Goal: Check status: Check status

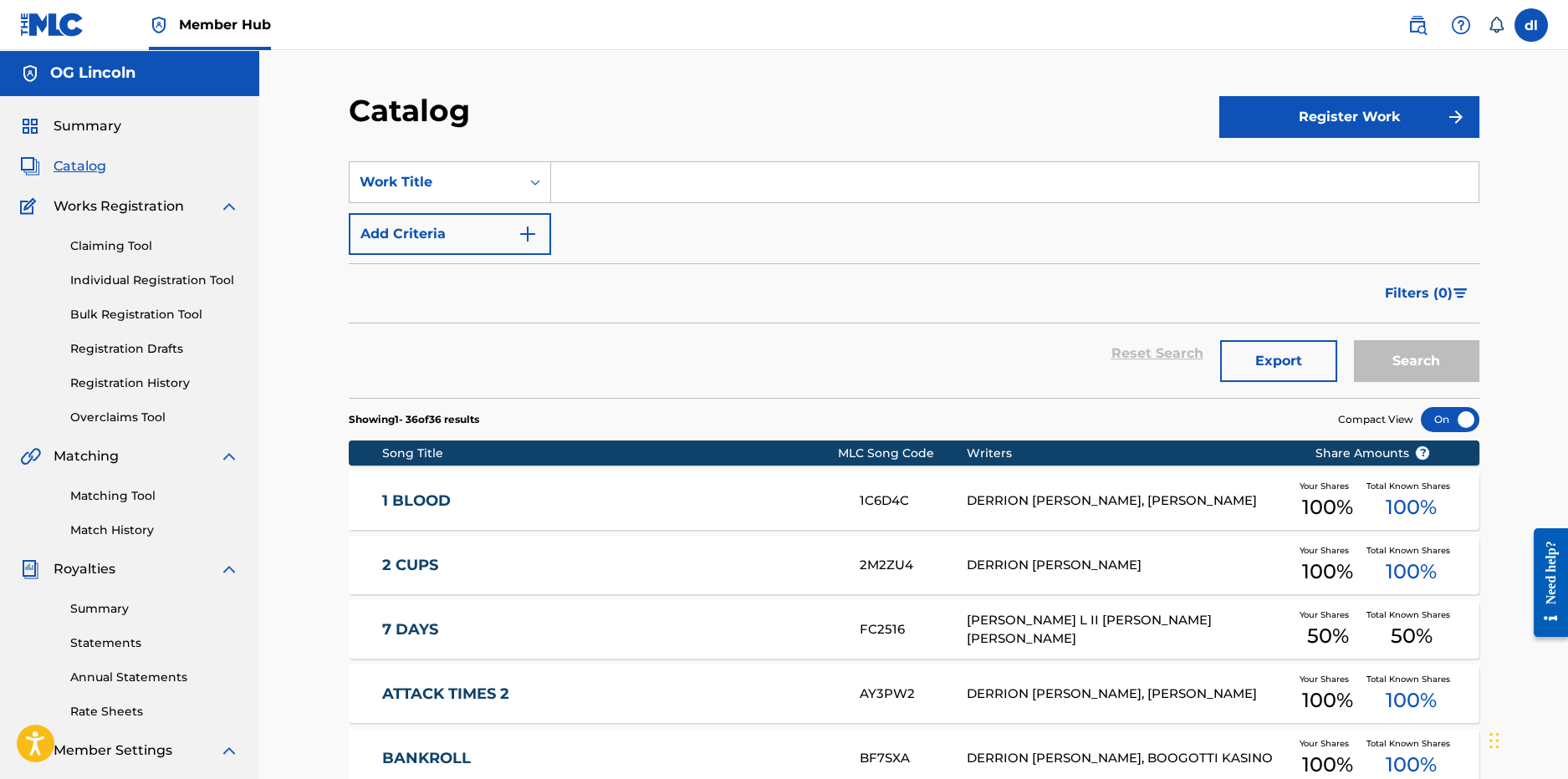
click at [87, 168] on span "Catalog" at bounding box center [80, 166] width 53 height 20
click at [92, 127] on span "Summary" at bounding box center [87, 126] width 68 height 20
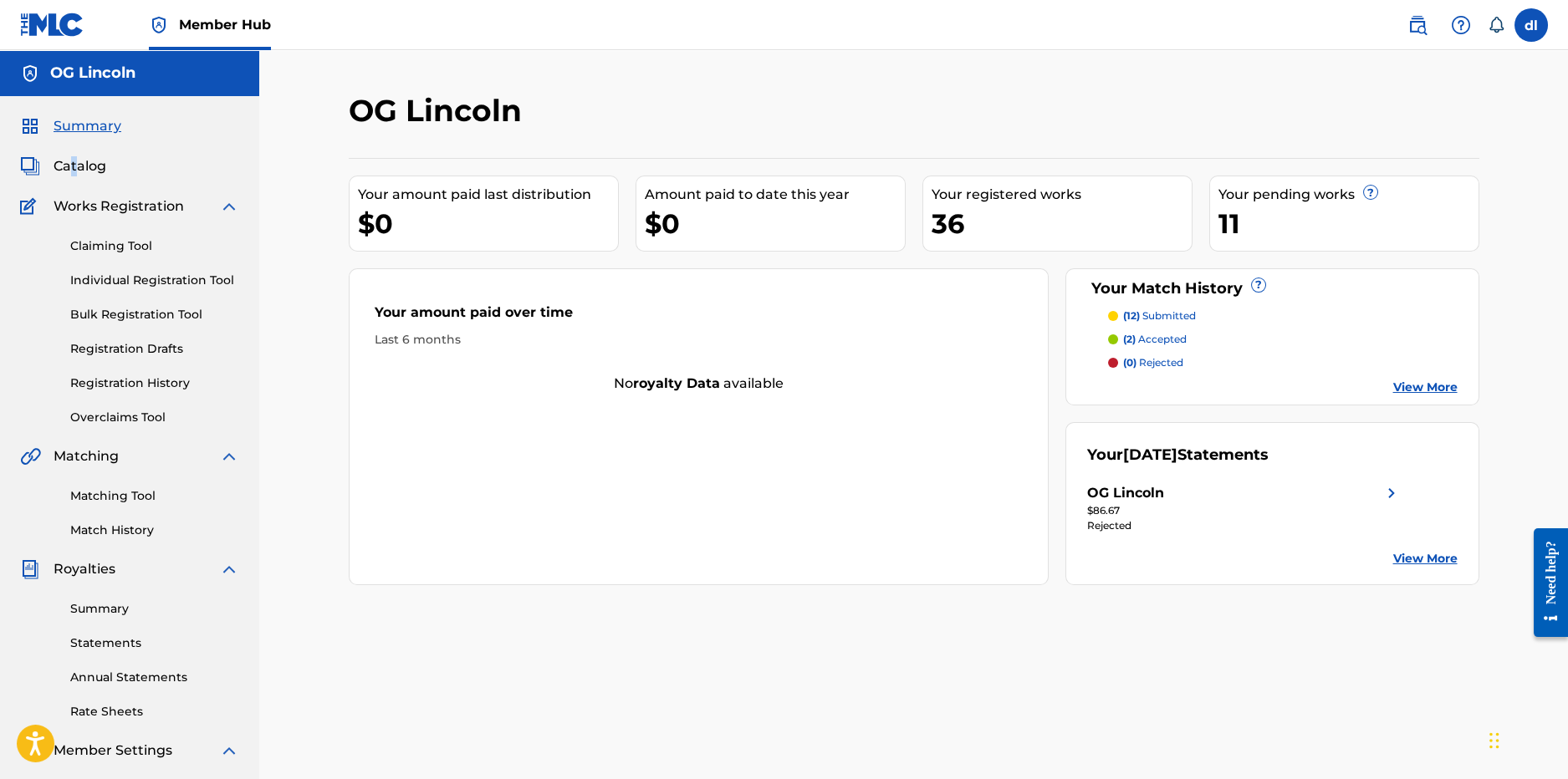
click at [73, 147] on div "Summary Catalog Works Registration Claiming Tool Individual Registration Tool B…" at bounding box center [129, 526] width 259 height 860
click at [70, 157] on span "Catalog" at bounding box center [80, 166] width 53 height 20
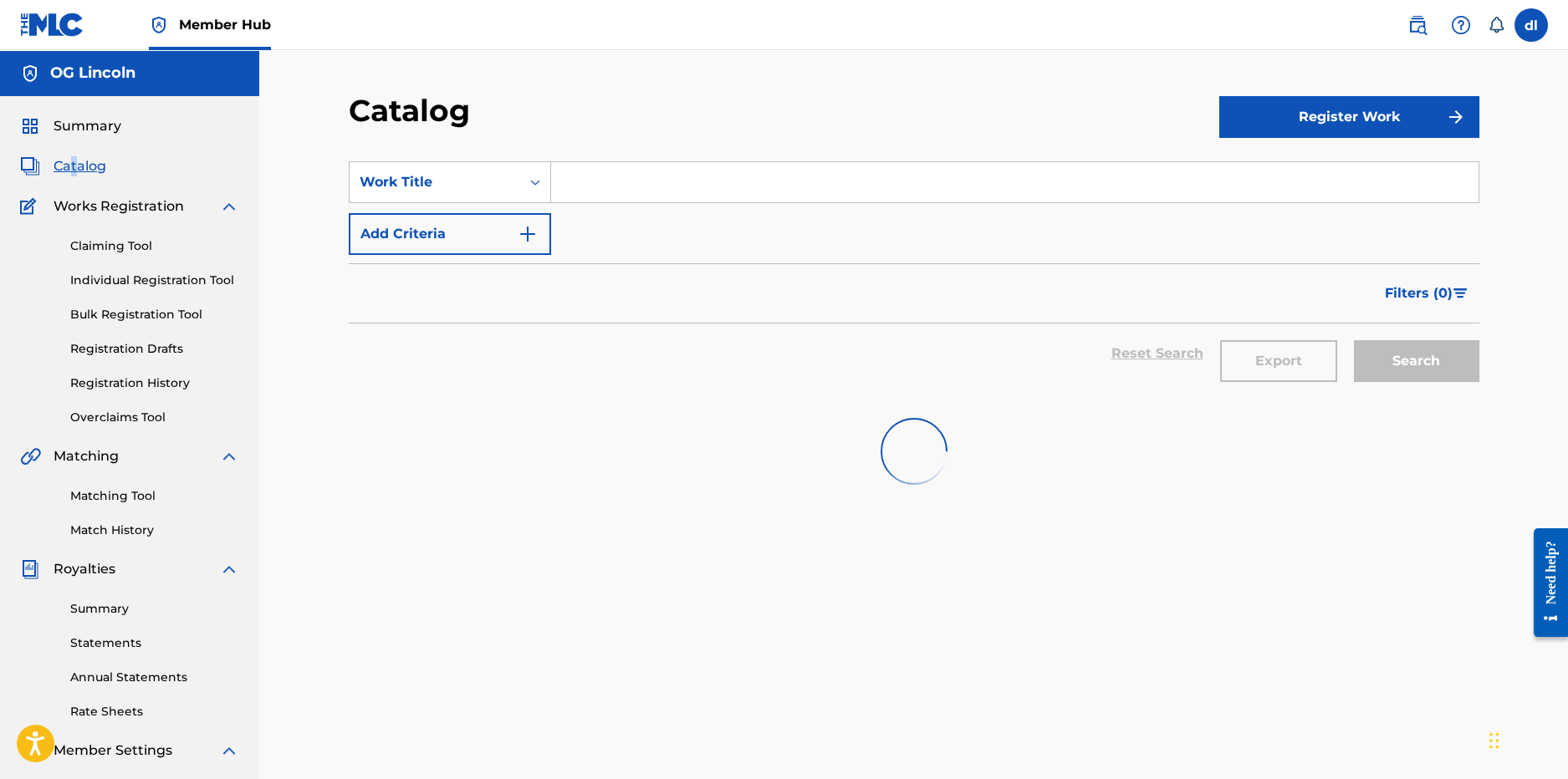
click at [64, 167] on span "Catalog" at bounding box center [80, 166] width 53 height 20
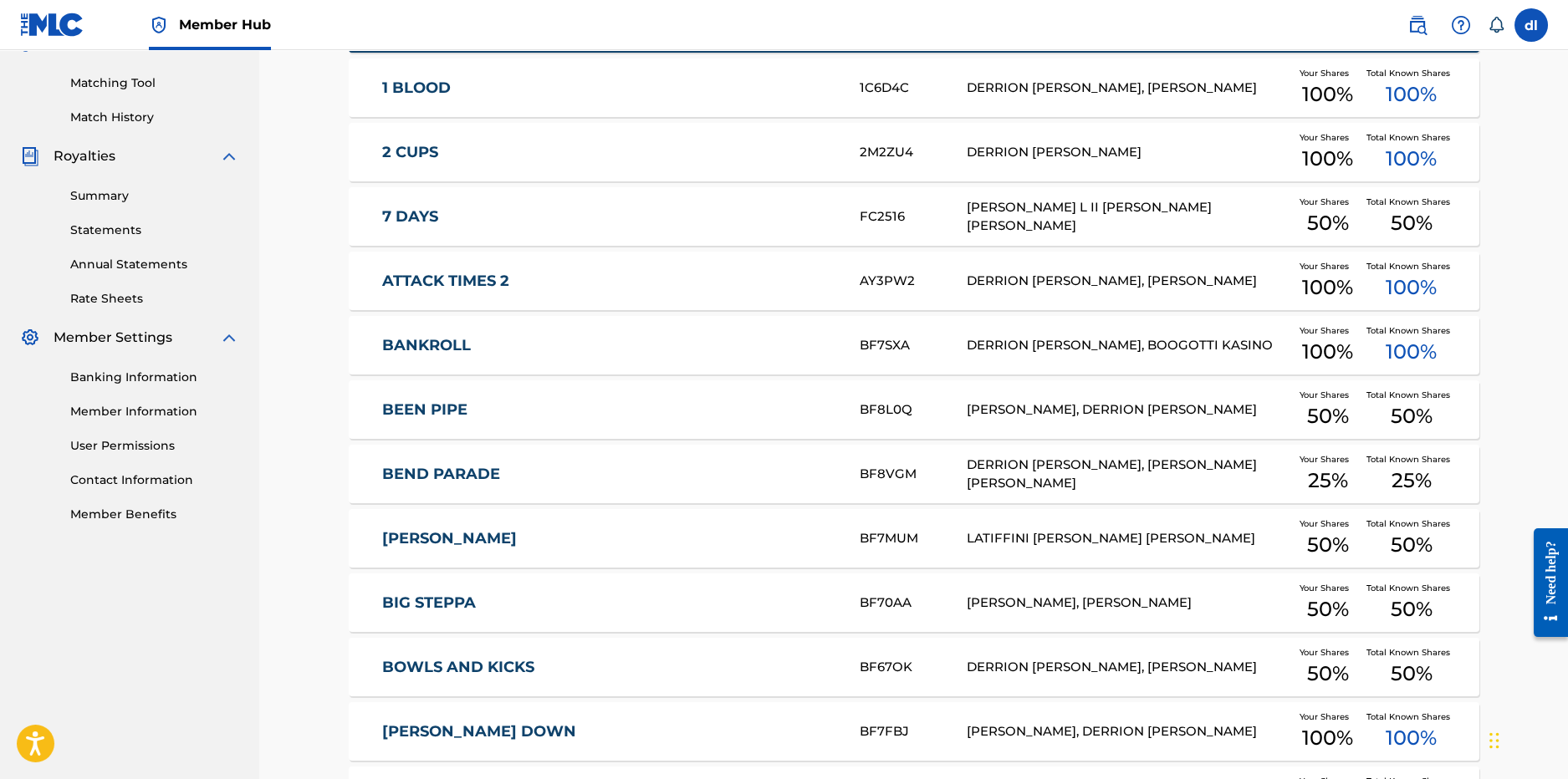
scroll to position [166, 0]
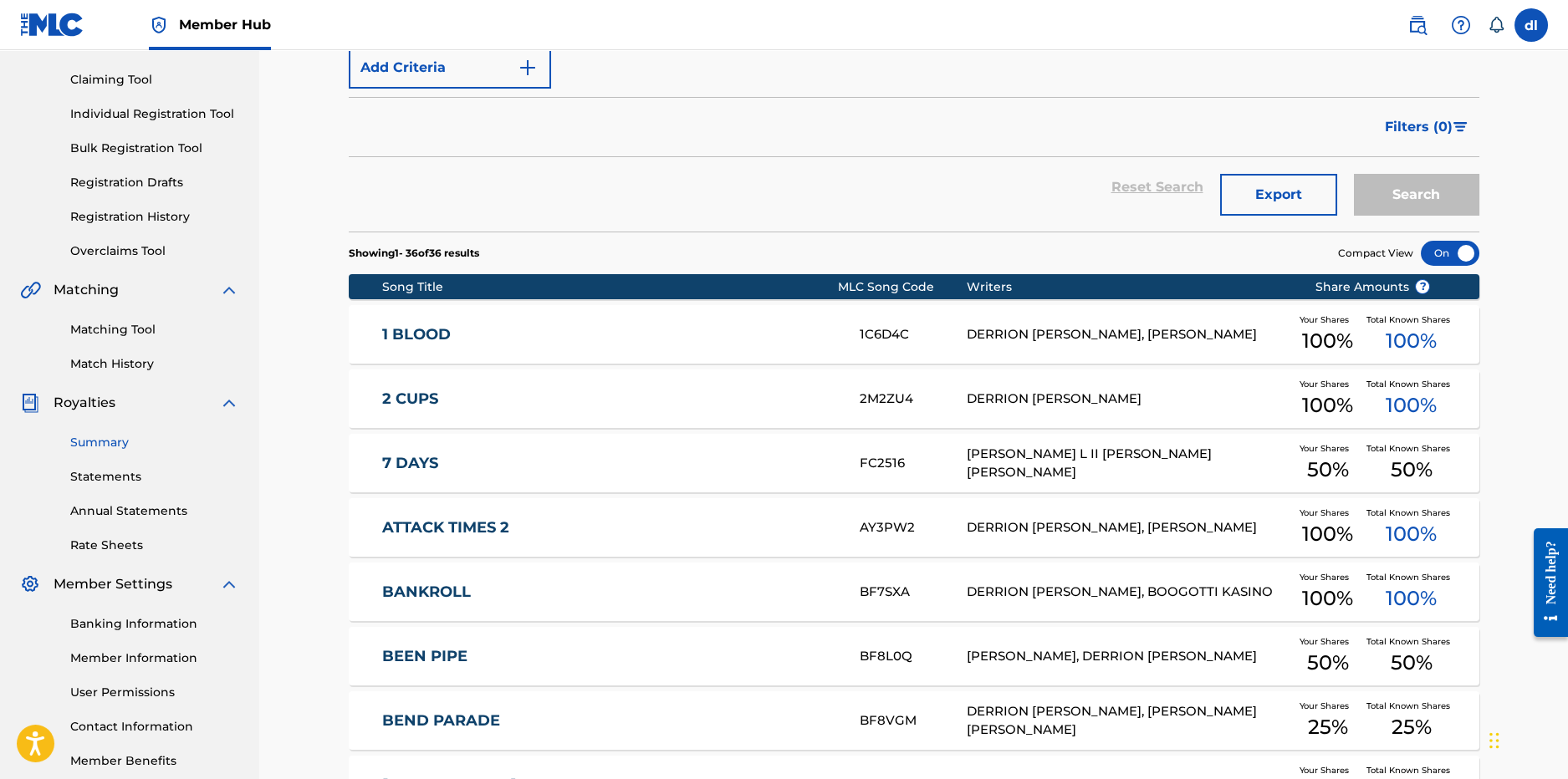
click at [106, 443] on link "Summary" at bounding box center [154, 443] width 169 height 18
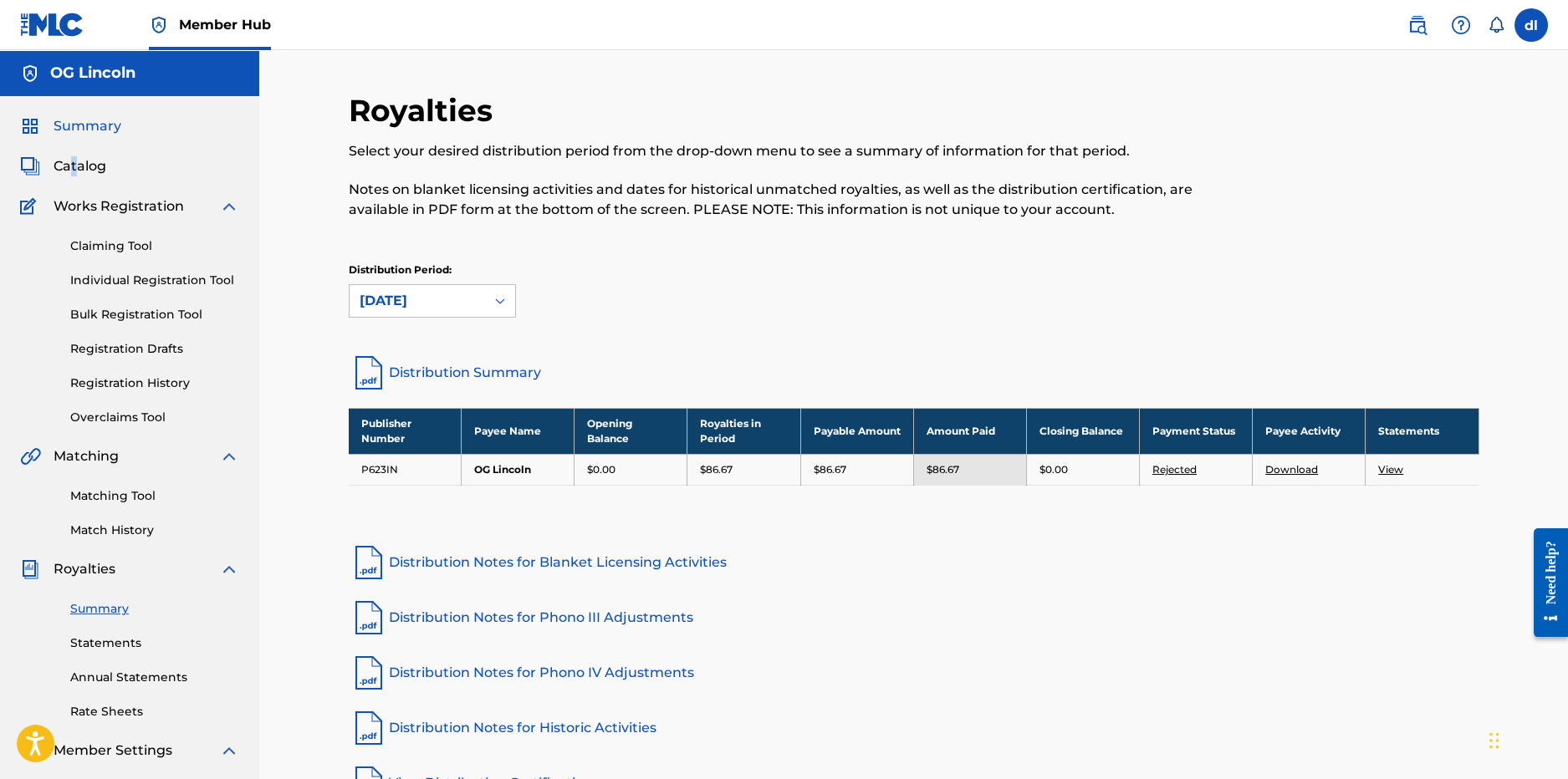
click at [88, 132] on span "Summary" at bounding box center [87, 126] width 68 height 20
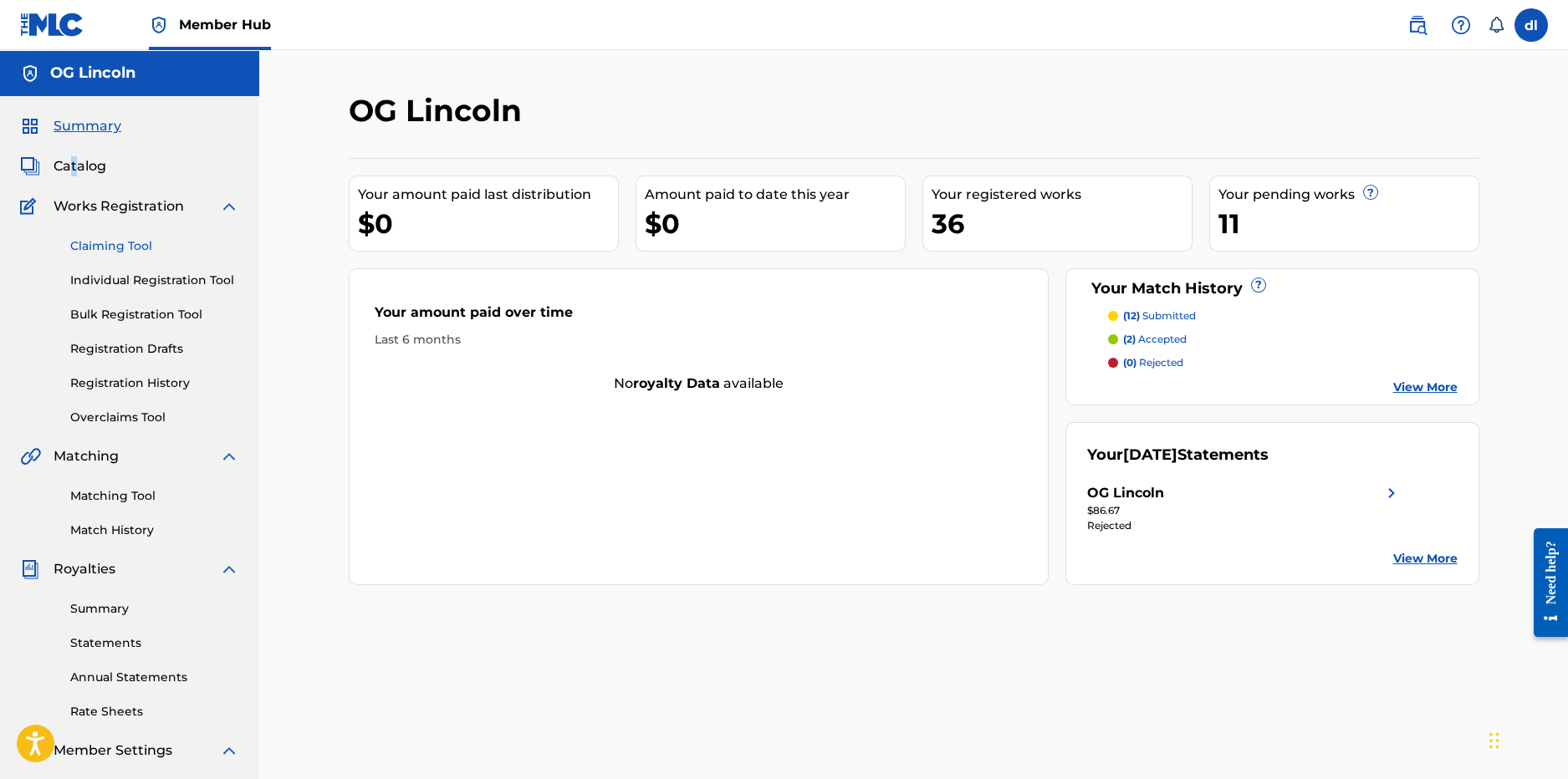
click at [100, 247] on link "Claiming Tool" at bounding box center [154, 246] width 169 height 18
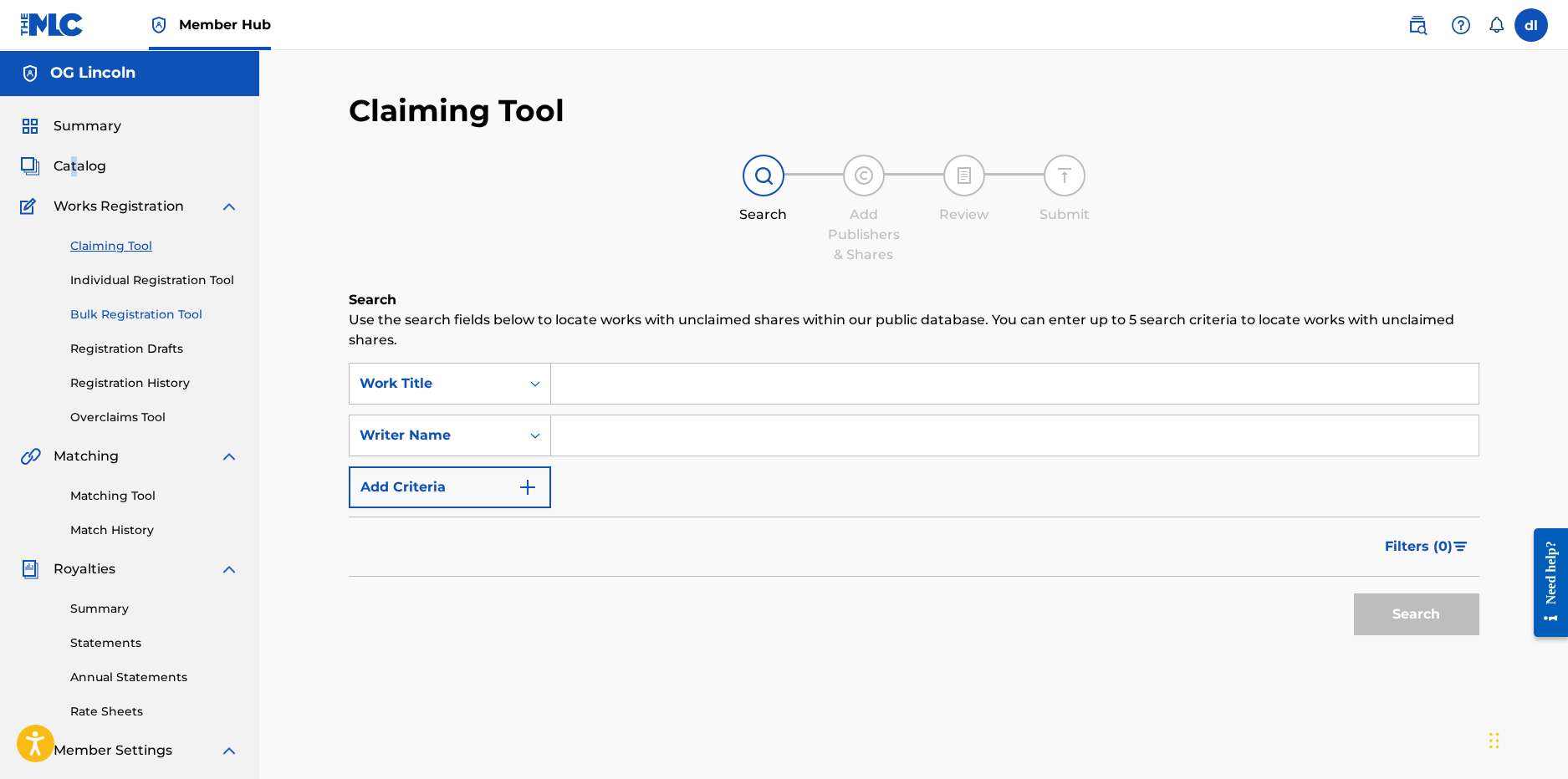
click at [126, 306] on link "Bulk Registration Tool" at bounding box center [154, 314] width 169 height 18
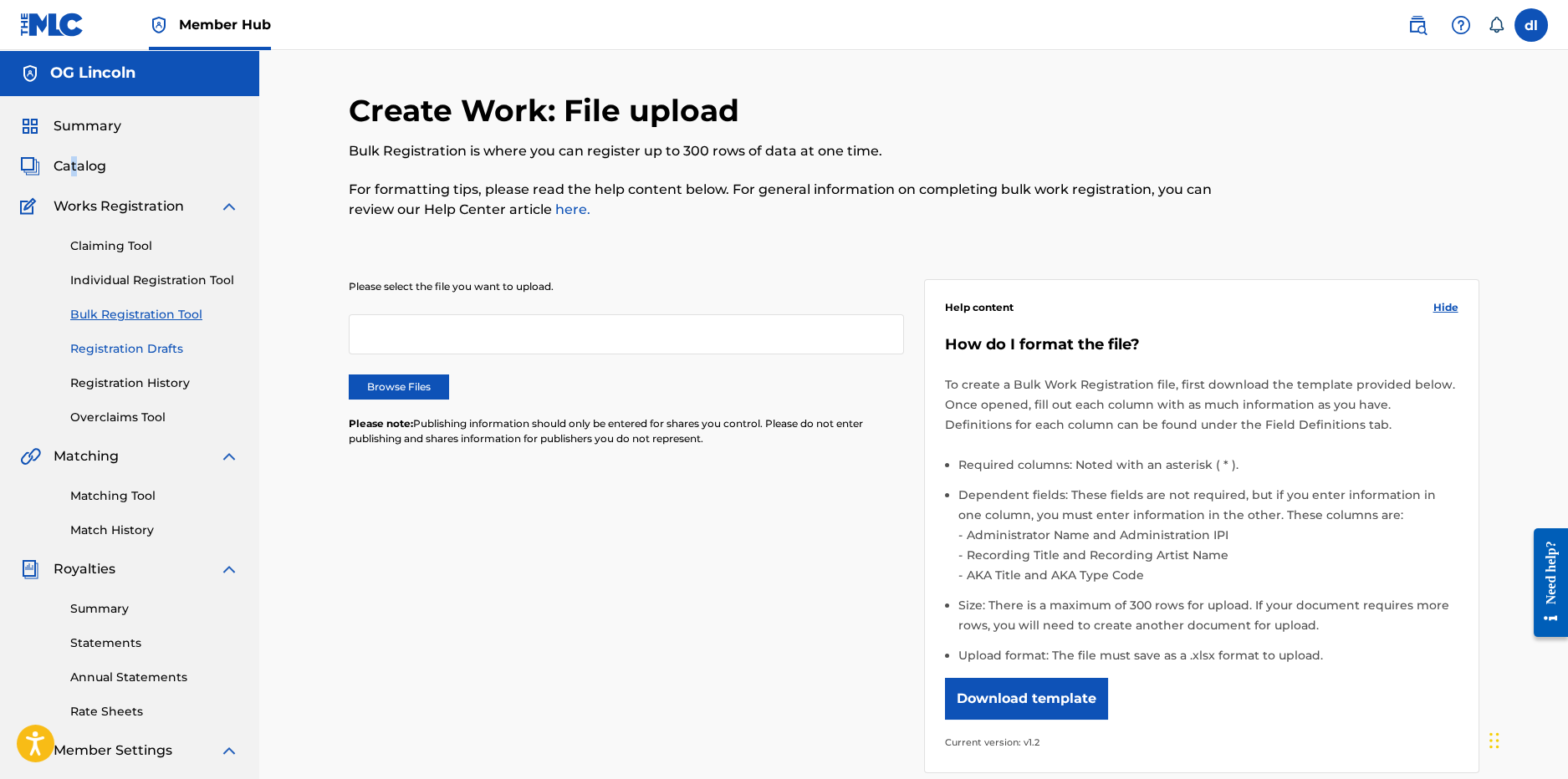
click at [113, 353] on link "Registration Drafts" at bounding box center [154, 349] width 169 height 18
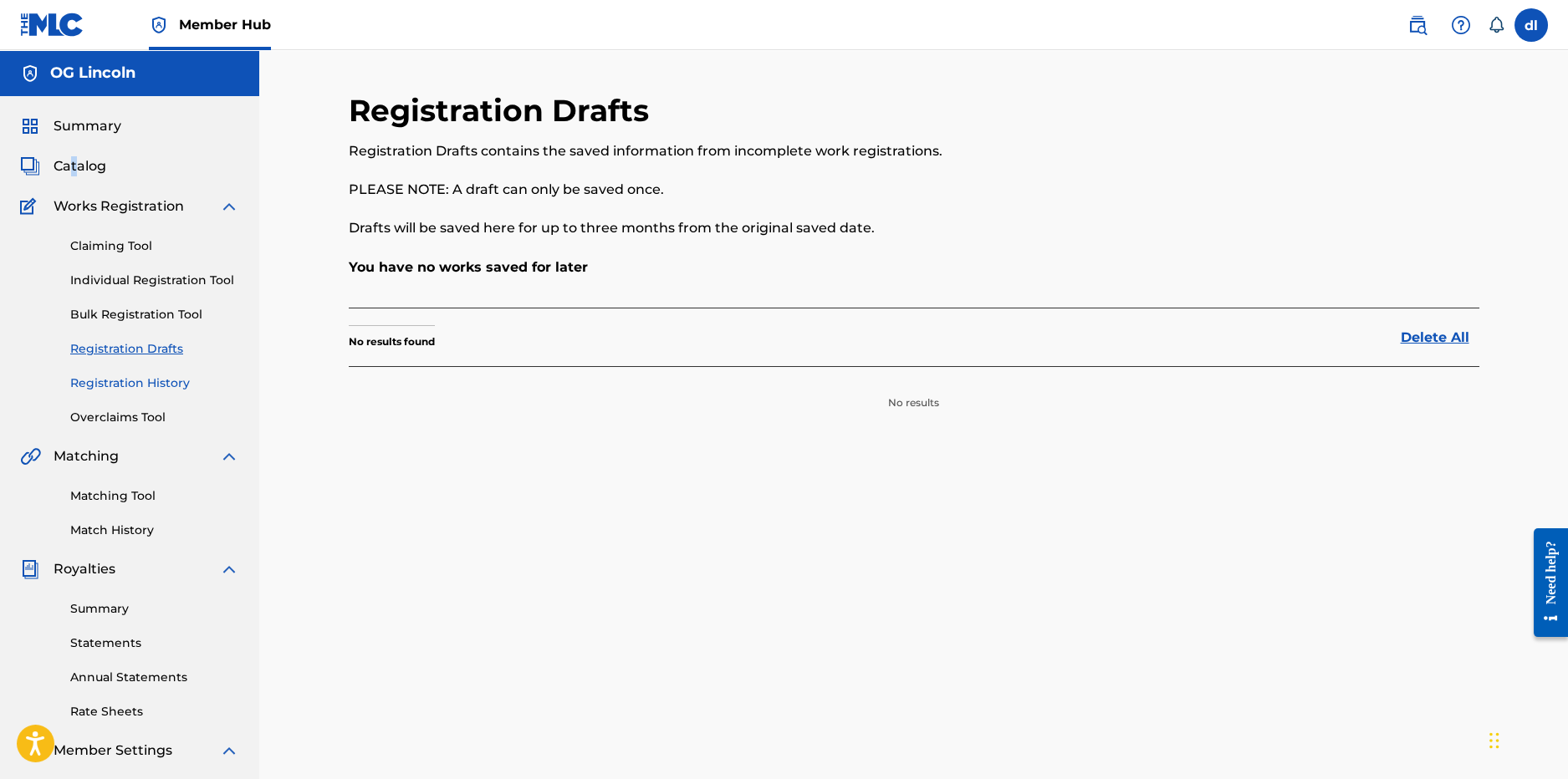
click at [108, 387] on link "Registration History" at bounding box center [154, 384] width 169 height 18
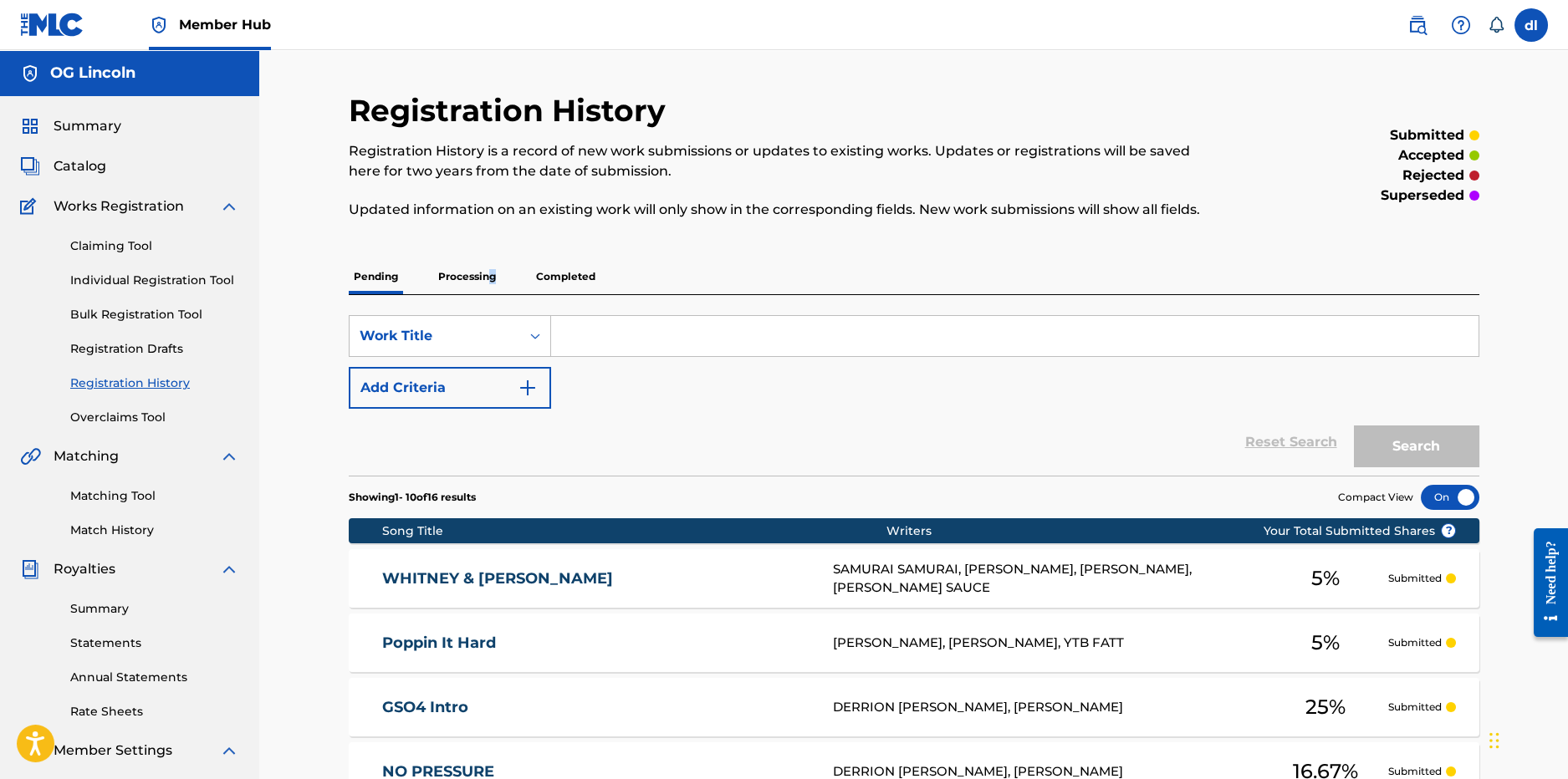
click at [490, 282] on p "Processing" at bounding box center [467, 277] width 68 height 35
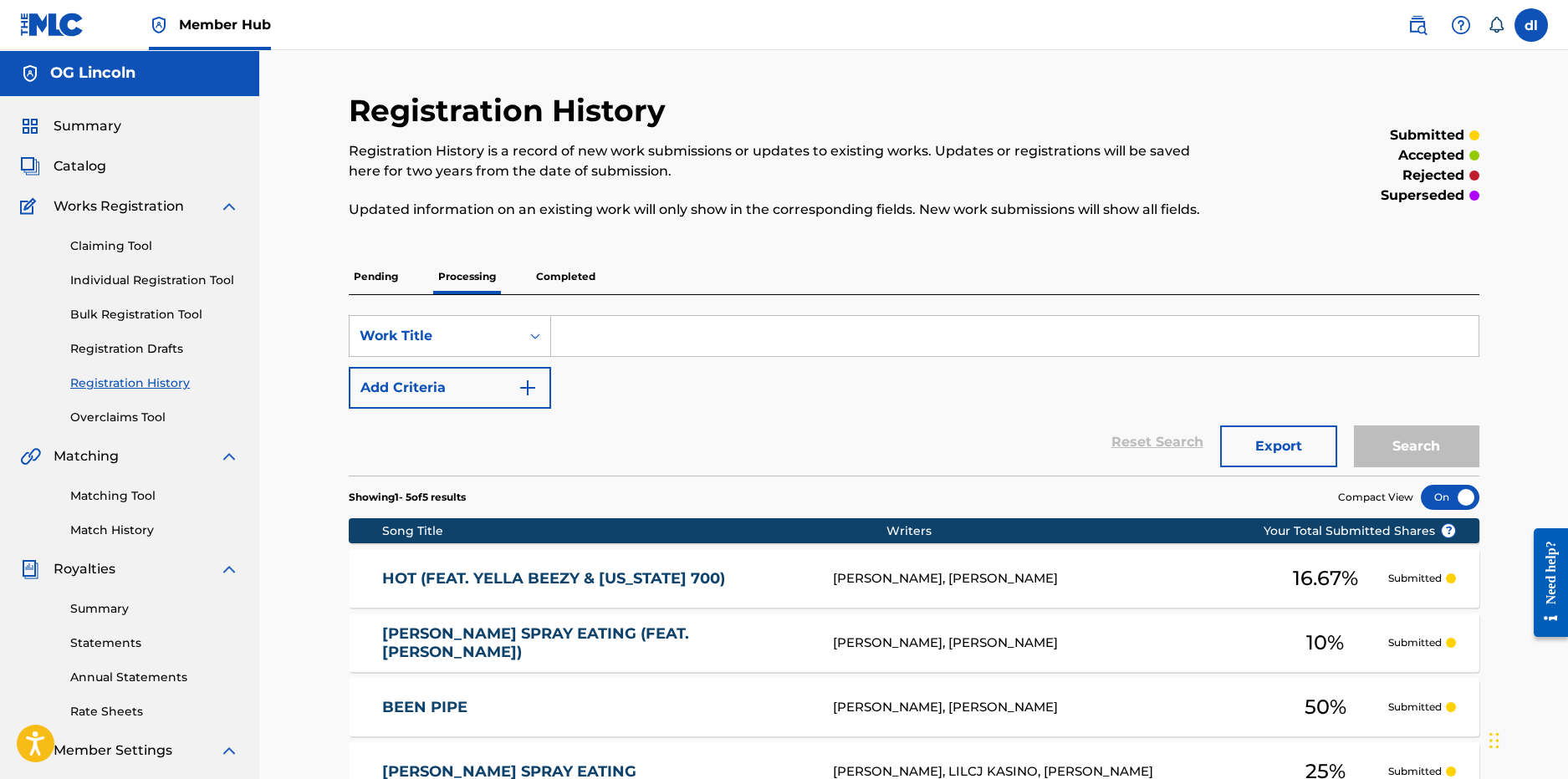
click at [556, 268] on p "Completed" at bounding box center [565, 277] width 69 height 35
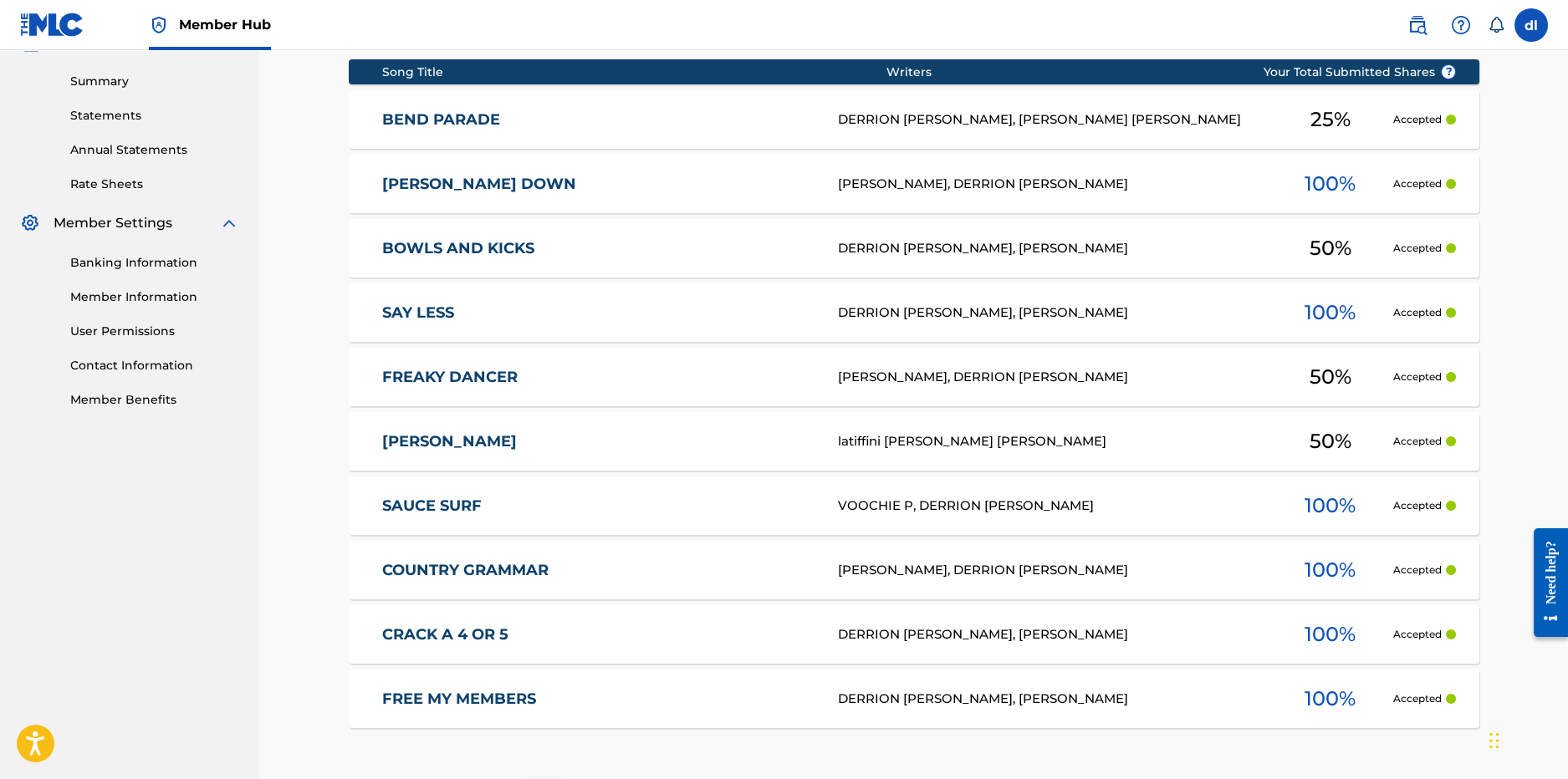
scroll to position [84, 0]
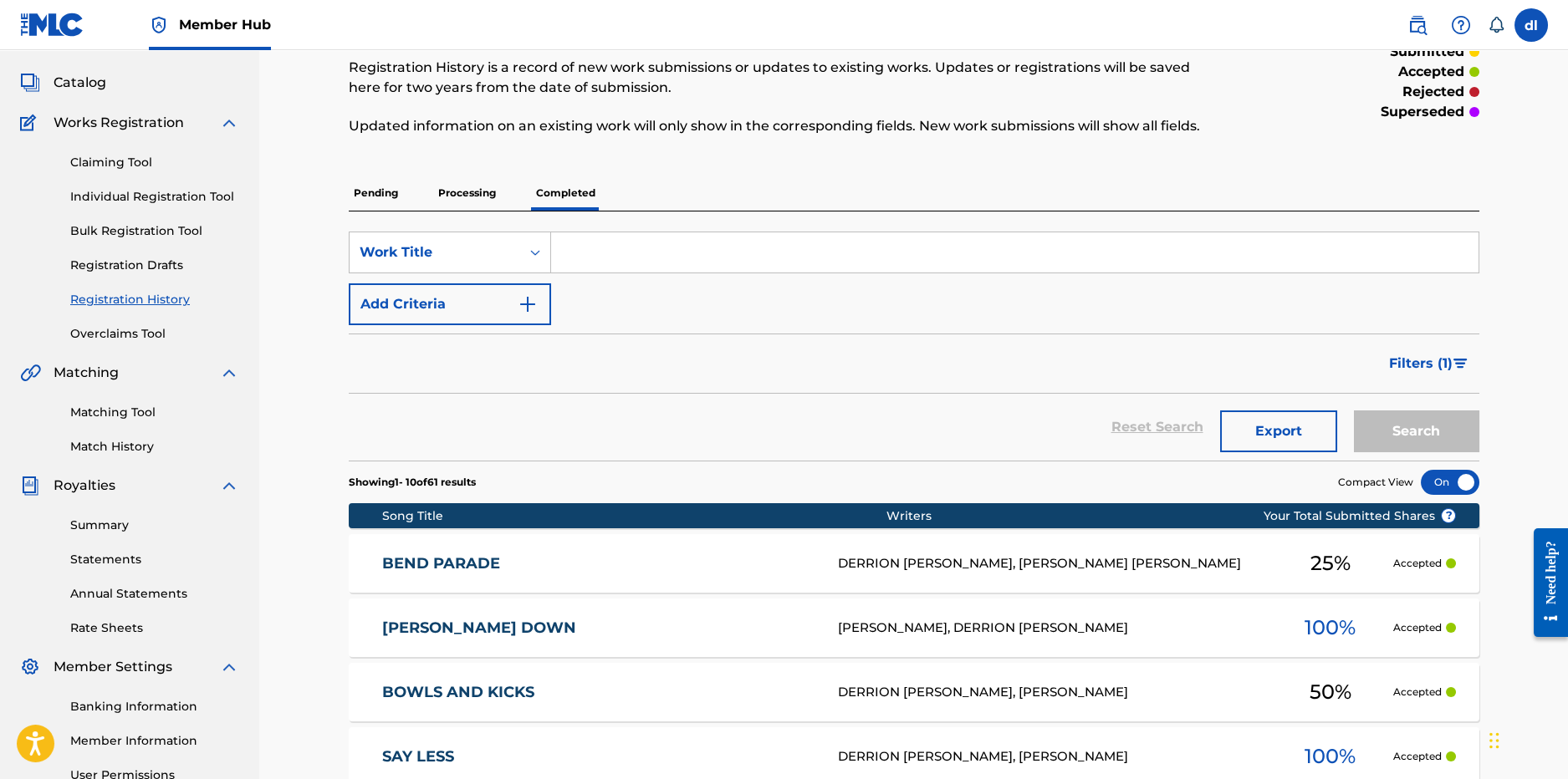
click at [1426, 359] on span "Filters ( 1 )" at bounding box center [1421, 363] width 63 height 20
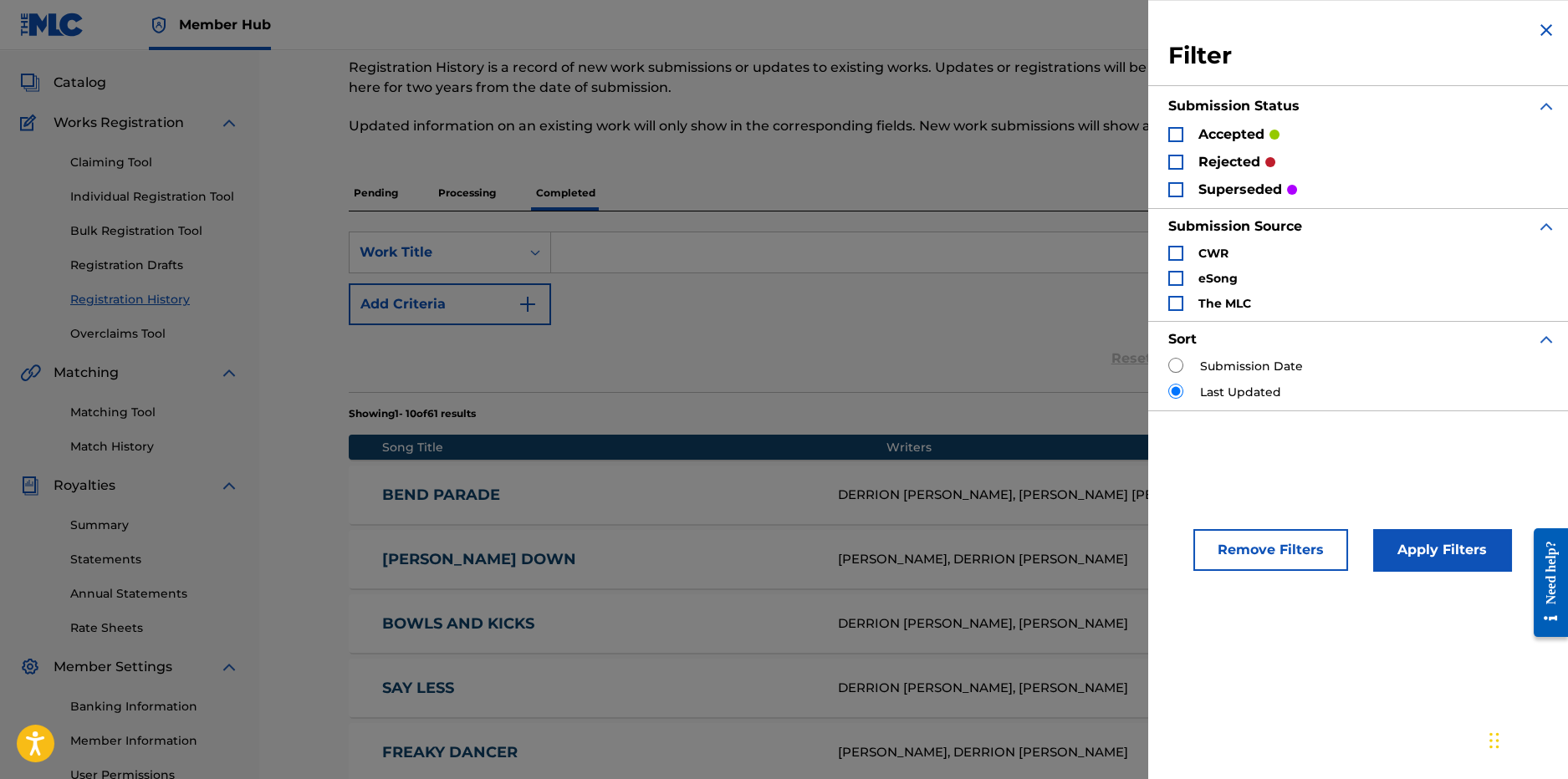
drag, startPoint x: 963, startPoint y: 360, endPoint x: 940, endPoint y: 360, distance: 23.0
click at [963, 360] on div "Reset Search Export Search" at bounding box center [914, 359] width 1130 height 67
click at [834, 312] on div "SearchWithCriteria6512cba2-bfd2-4a74-9635-d902d01e3356 Work Title Add Criteria" at bounding box center [914, 278] width 1130 height 93
click at [1314, 528] on div "Remove Filters" at bounding box center [1245, 545] width 155 height 51
click at [1541, 27] on img "Search Form" at bounding box center [1546, 29] width 20 height 20
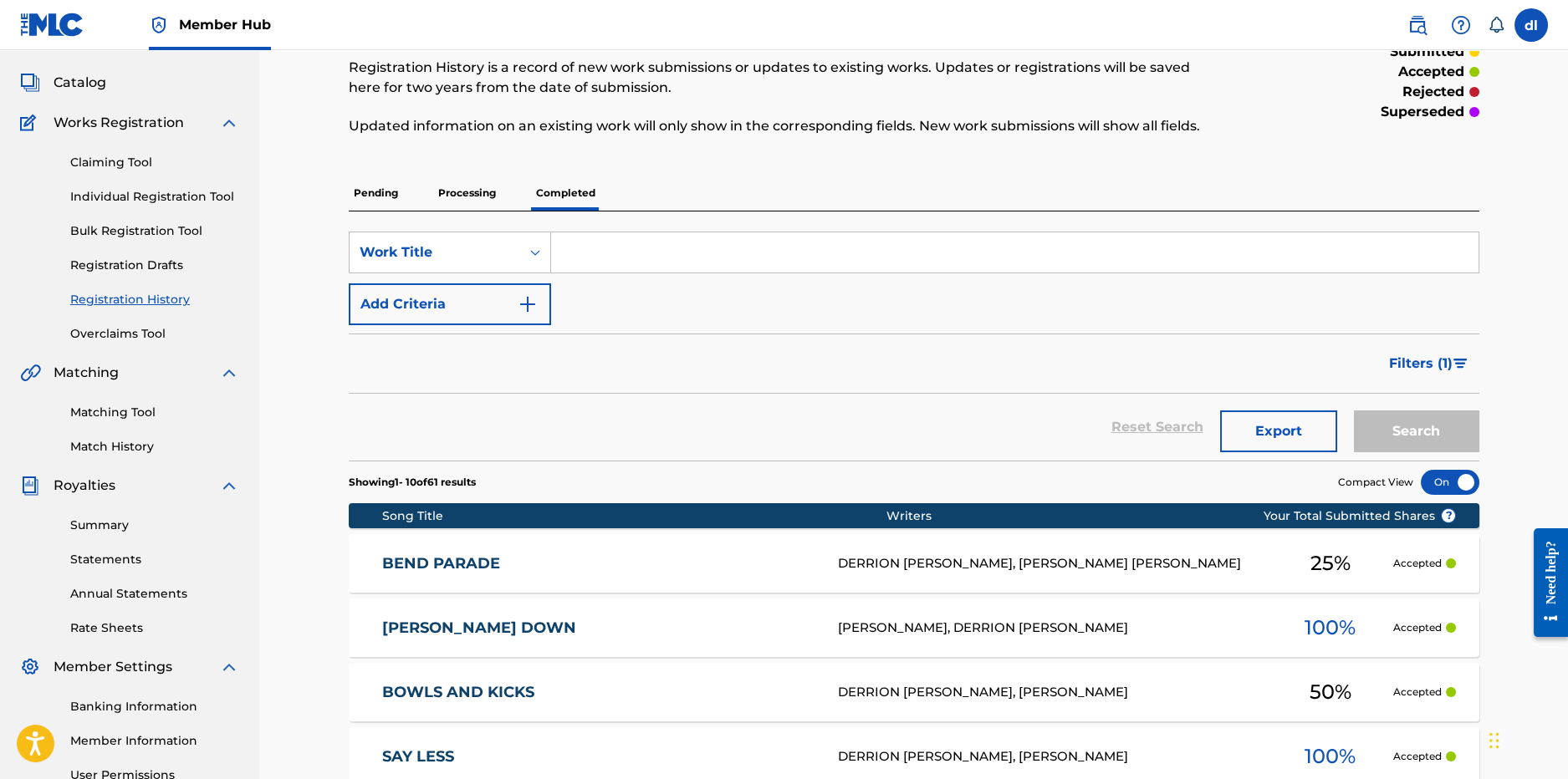
click at [382, 201] on p "Pending" at bounding box center [375, 193] width 54 height 35
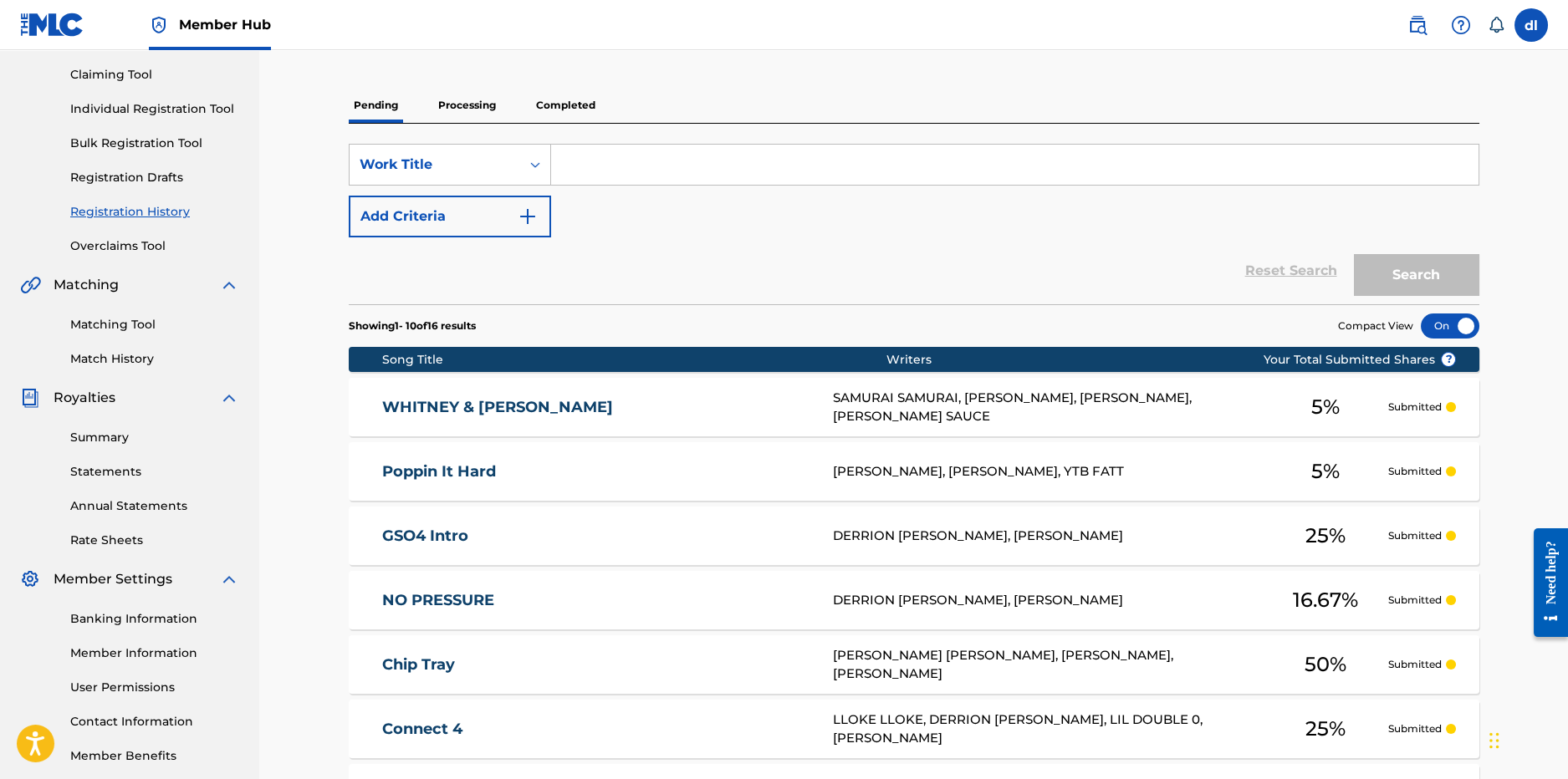
scroll to position [586, 0]
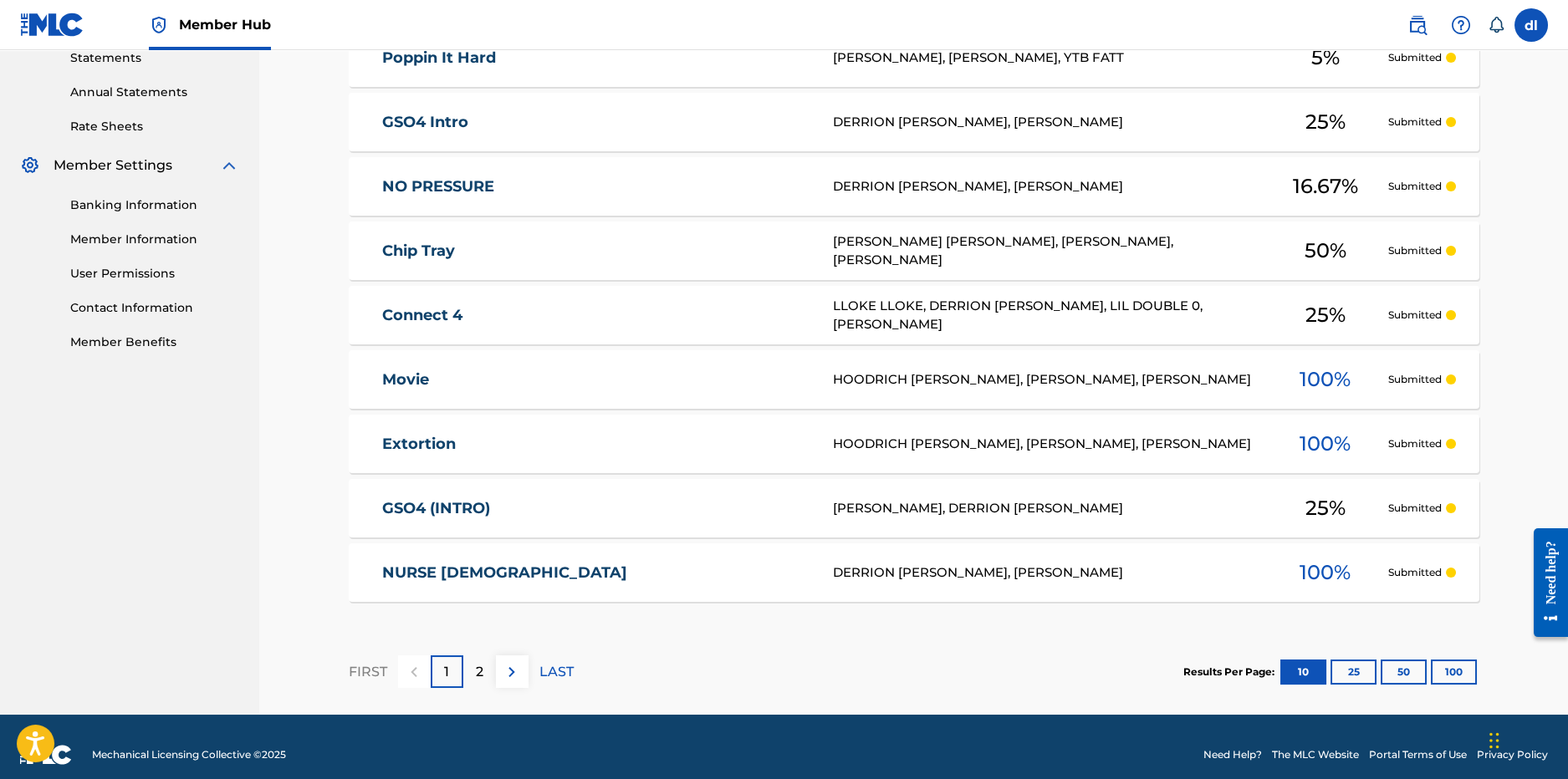
drag, startPoint x: 474, startPoint y: 663, endPoint x: 480, endPoint y: 620, distance: 43.4
click at [474, 663] on div "2" at bounding box center [480, 672] width 33 height 33
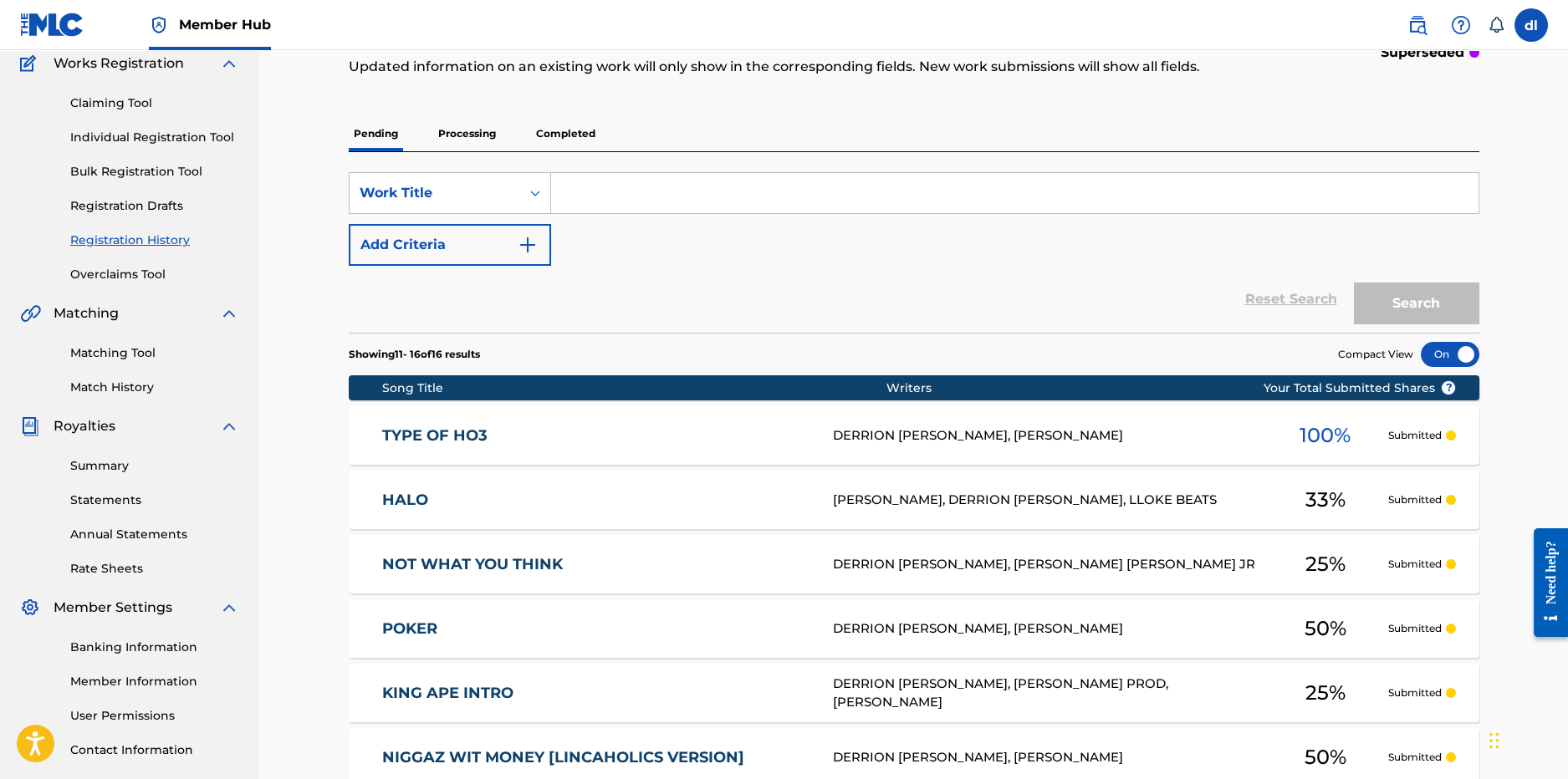
scroll to position [92, 0]
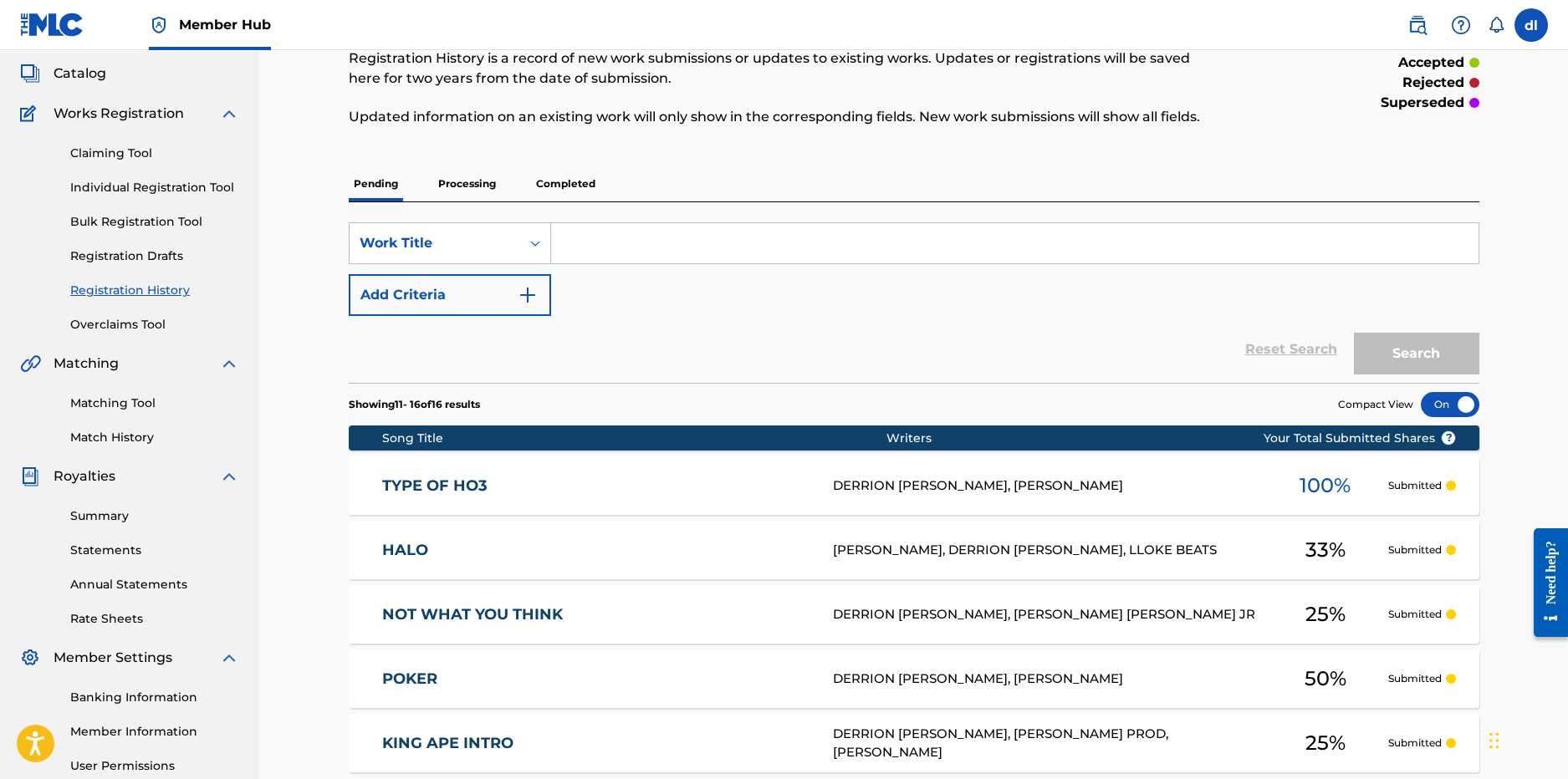
click at [467, 188] on p "Processing" at bounding box center [467, 183] width 68 height 35
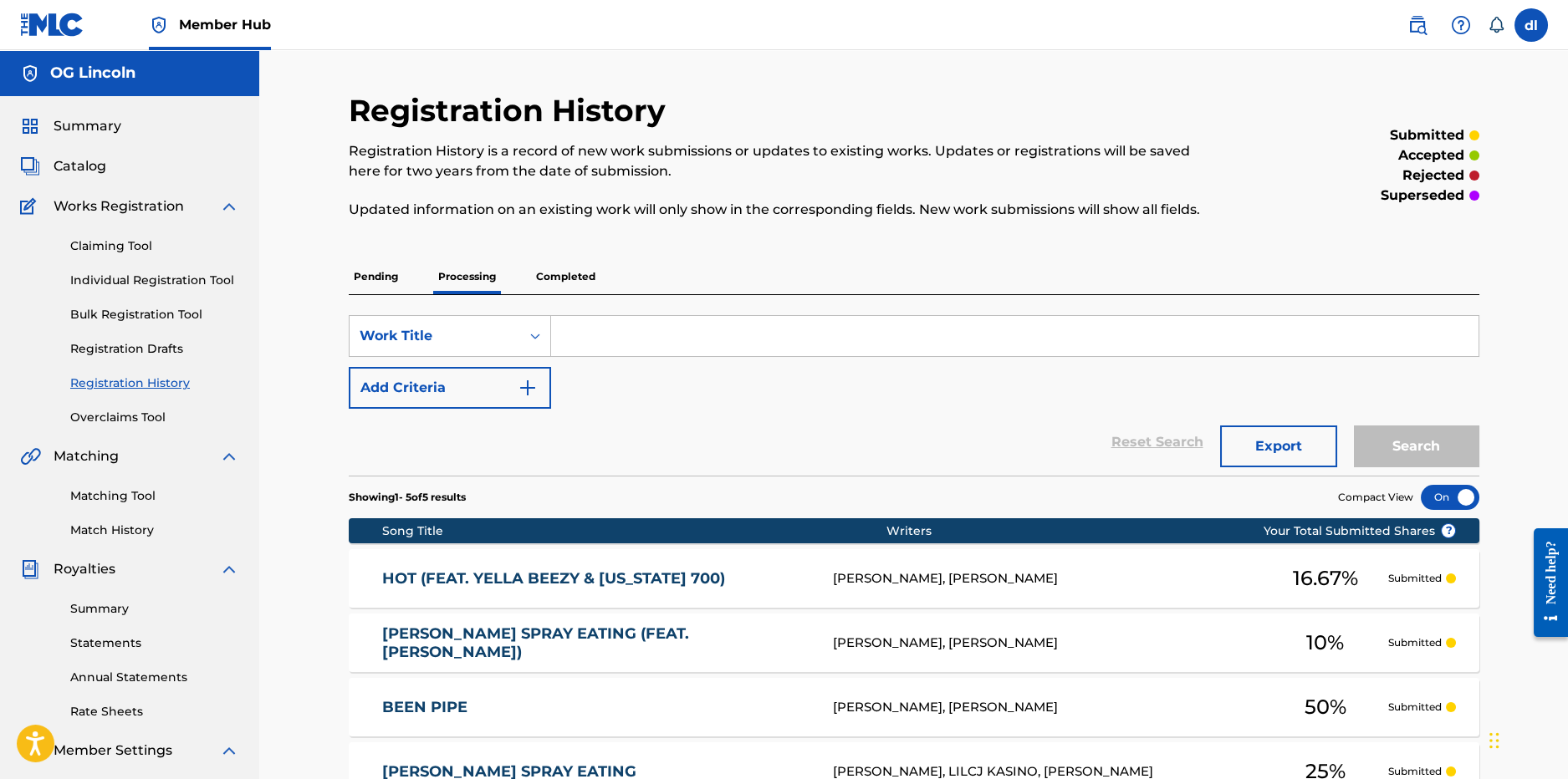
click at [560, 283] on p "Completed" at bounding box center [565, 277] width 69 height 35
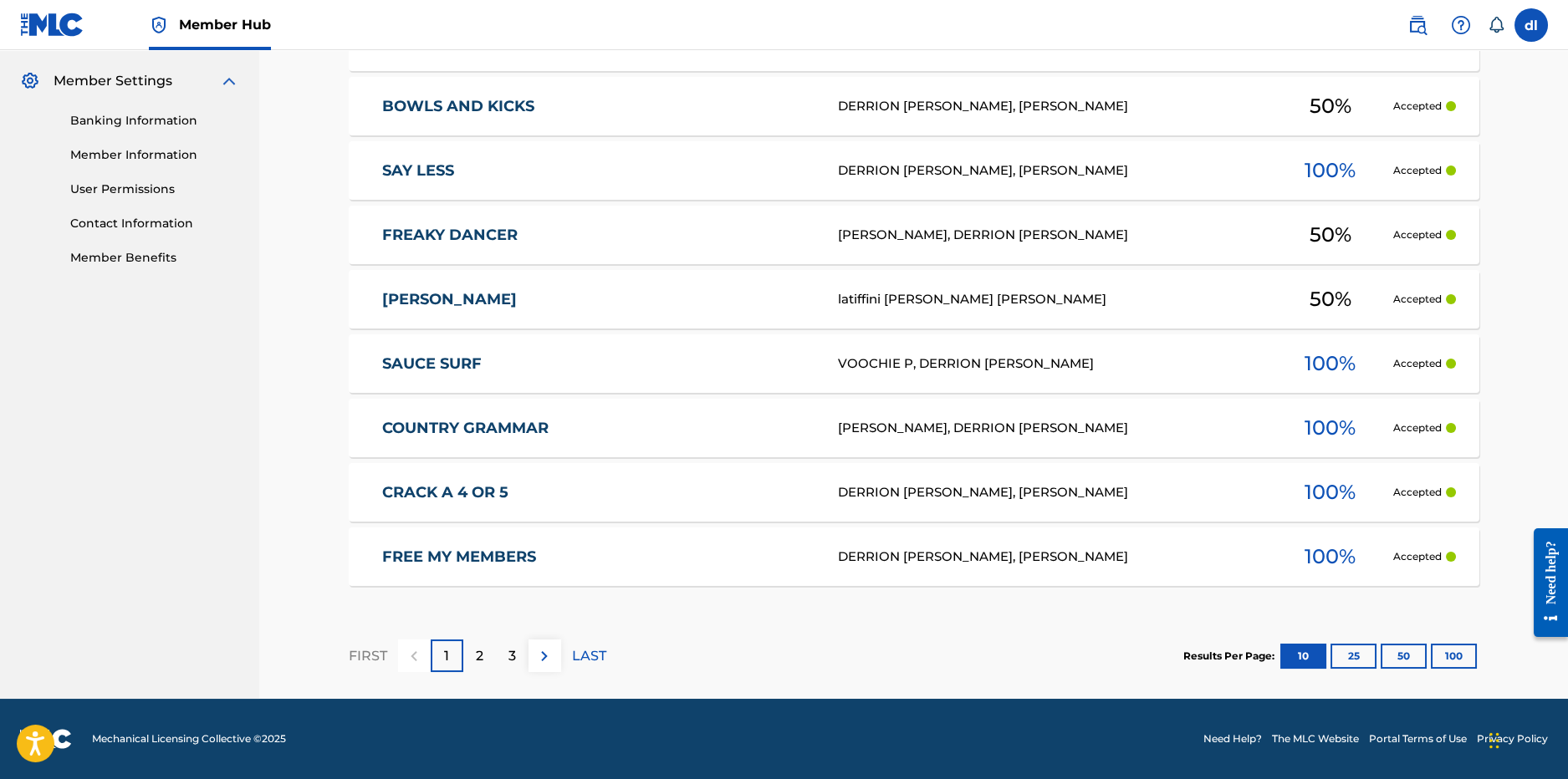
click at [498, 658] on div "3" at bounding box center [512, 656] width 33 height 33
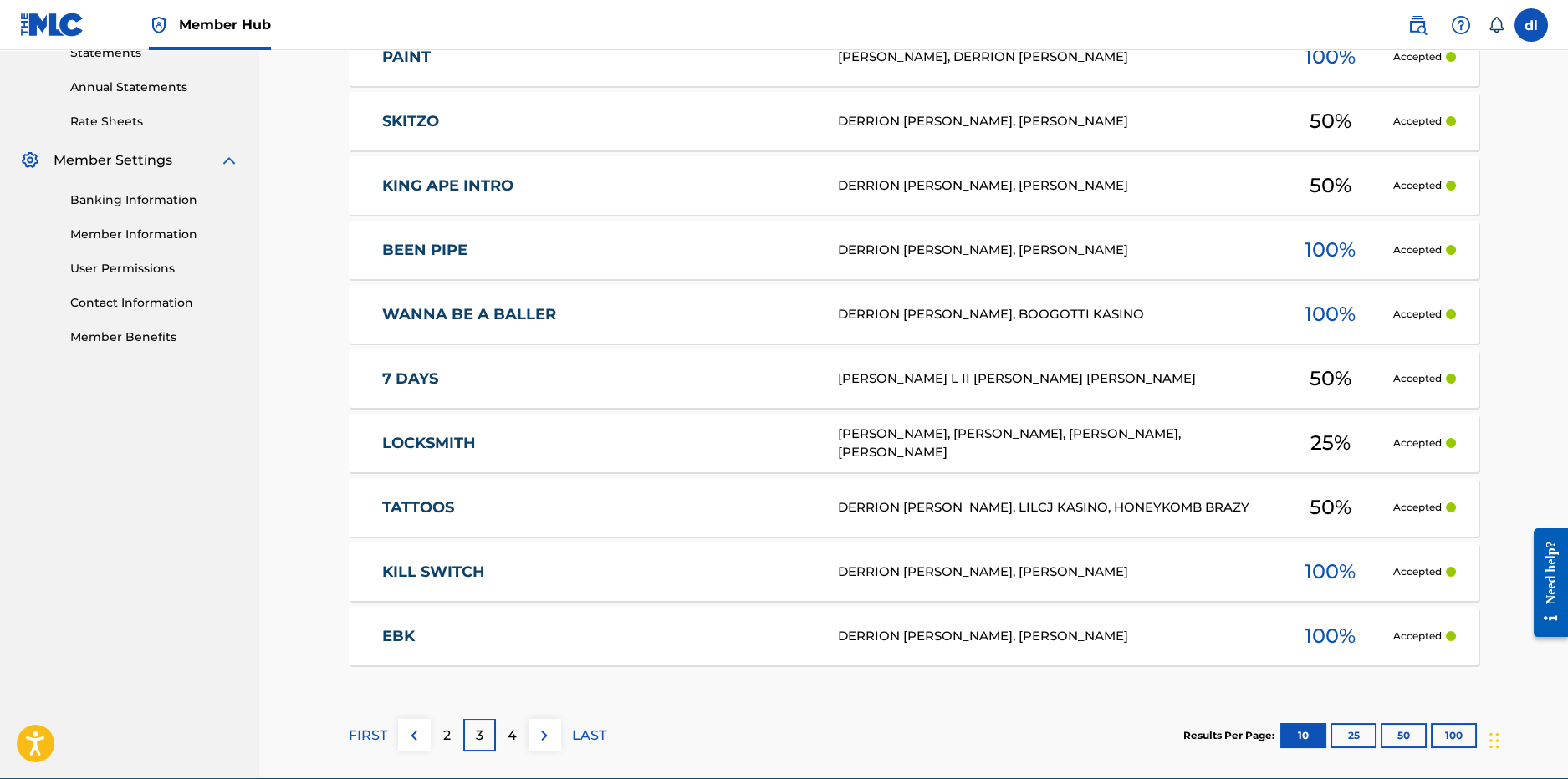
scroll to position [669, 0]
